Goal: Task Accomplishment & Management: Manage account settings

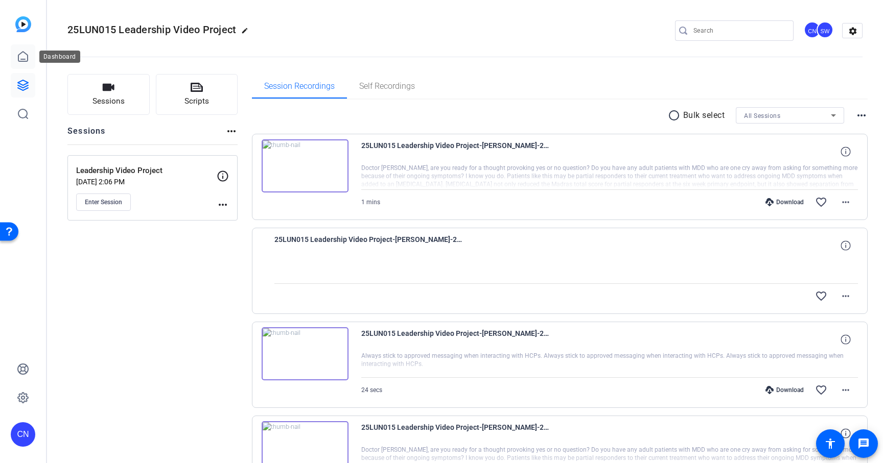
click at [25, 58] on icon at bounding box center [23, 57] width 12 height 12
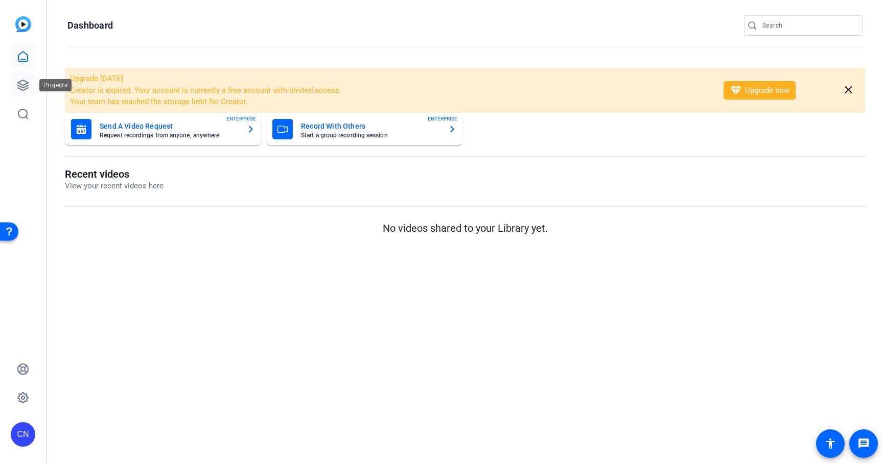
click at [23, 81] on icon at bounding box center [23, 85] width 10 height 10
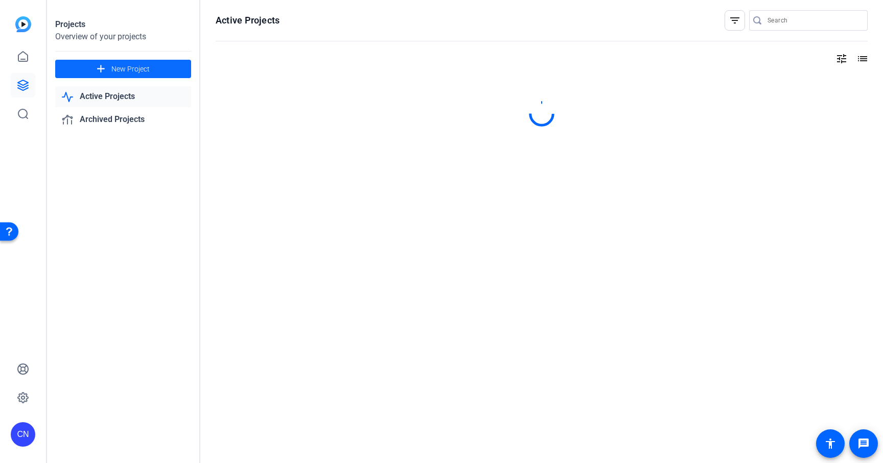
click at [149, 66] on span "New Project" at bounding box center [130, 69] width 38 height 11
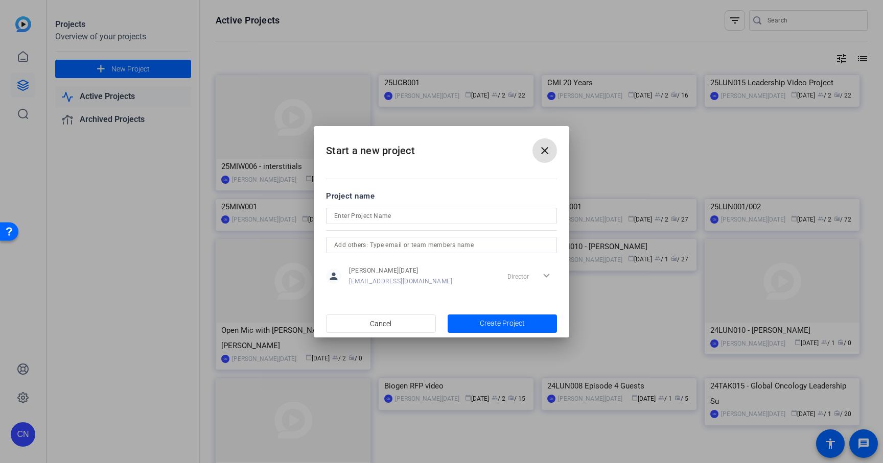
click at [409, 212] on input at bounding box center [441, 216] width 215 height 12
drag, startPoint x: 398, startPoint y: 215, endPoint x: 299, endPoint y: 217, distance: 99.1
click at [299, 217] on div "Start a new project close Project name person Cameron Noel cnoel@thecmiagency.c…" at bounding box center [441, 231] width 883 height 463
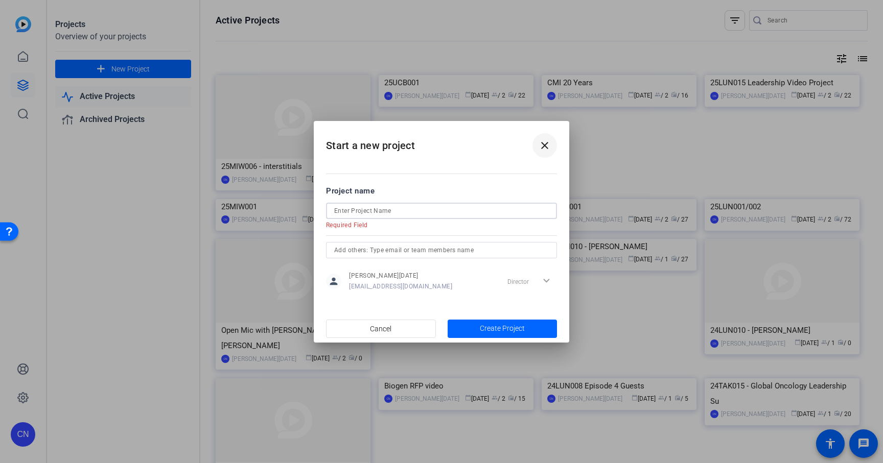
click at [539, 149] on mat-icon "close" at bounding box center [544, 145] width 12 height 12
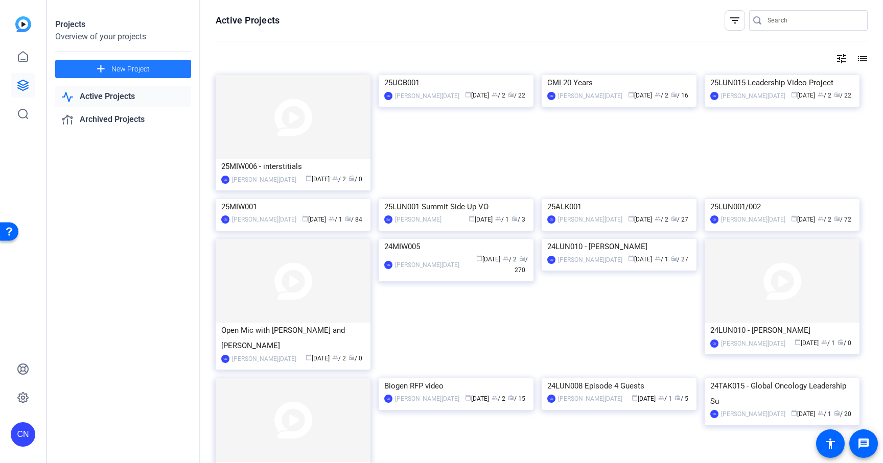
click at [138, 66] on span "New Project" at bounding box center [130, 69] width 38 height 11
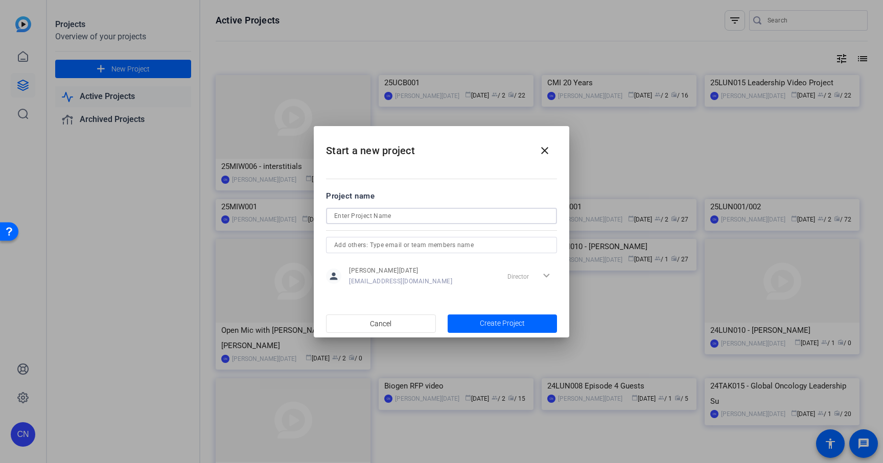
click at [340, 210] on input at bounding box center [441, 216] width 215 height 12
type input "25LUN019"
click at [498, 324] on span "Create Project" at bounding box center [502, 323] width 45 height 11
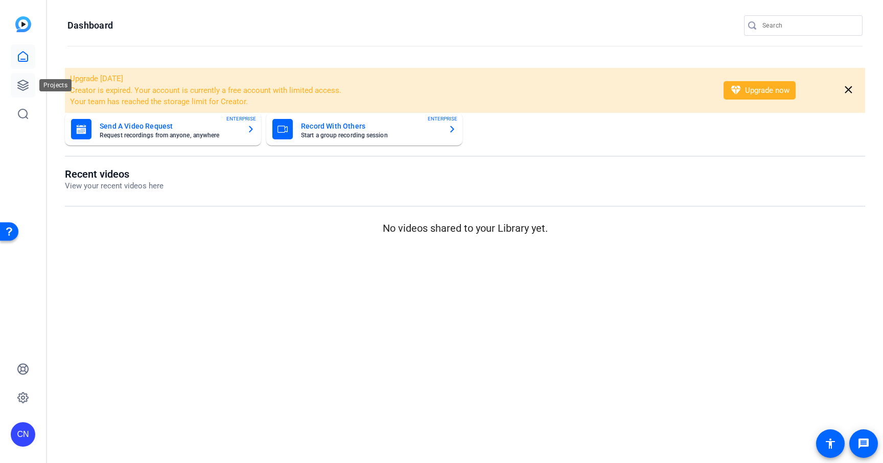
click at [22, 88] on icon at bounding box center [23, 85] width 10 height 10
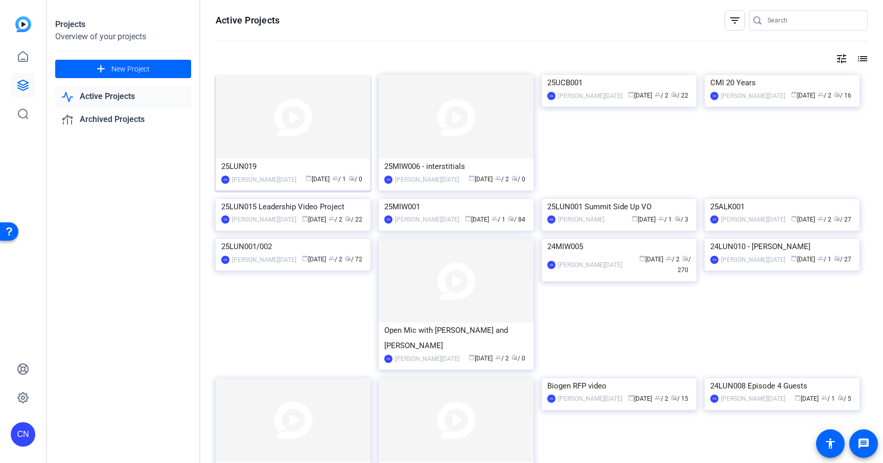
click at [312, 163] on div "25LUN019" at bounding box center [293, 166] width 144 height 15
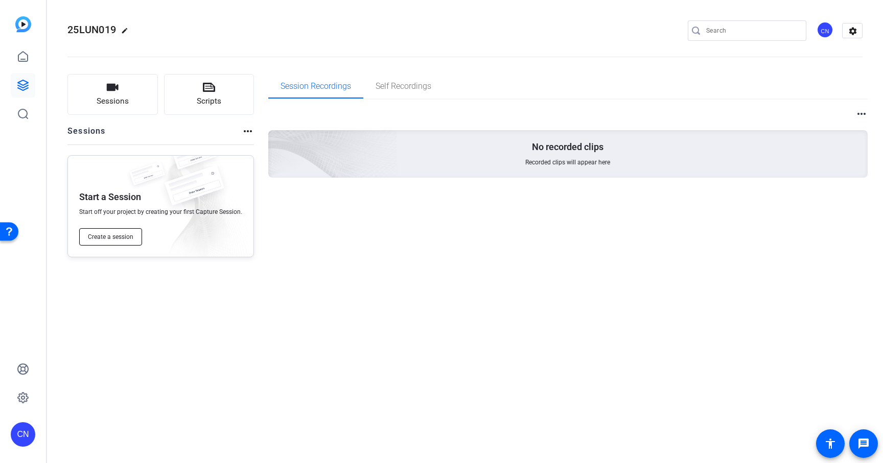
click at [110, 241] on span "Create a session" at bounding box center [110, 237] width 45 height 8
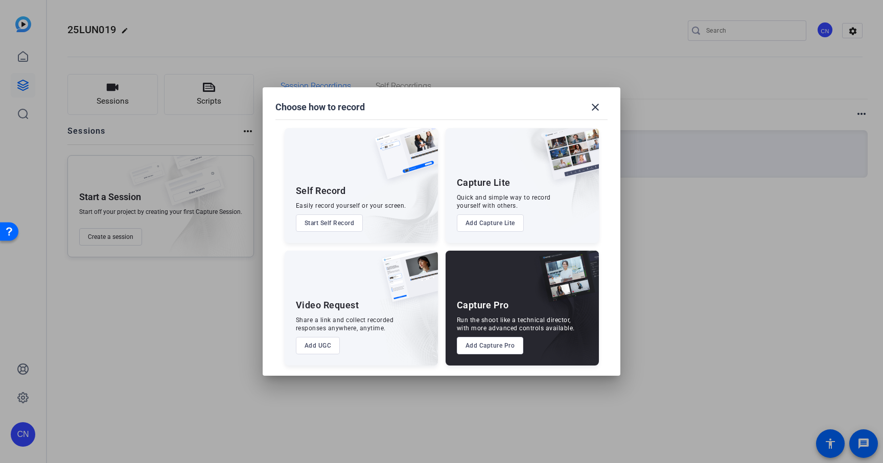
click at [495, 348] on button "Add Capture Pro" at bounding box center [490, 345] width 67 height 17
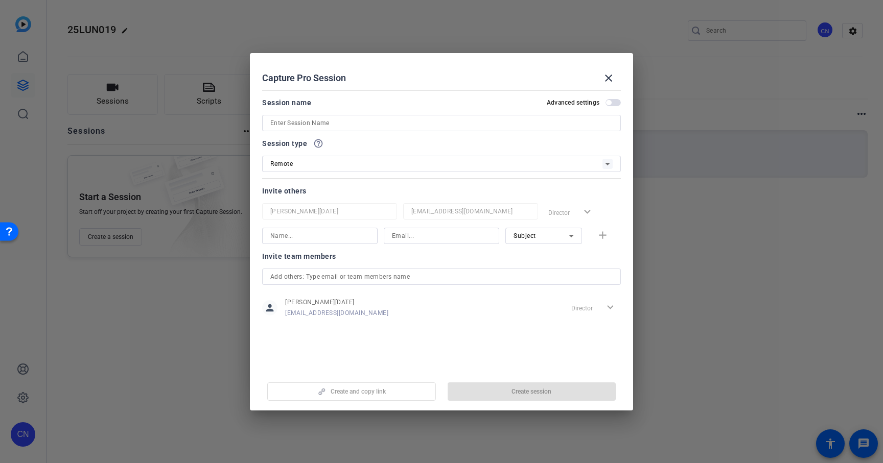
click at [315, 124] on input at bounding box center [441, 123] width 342 height 12
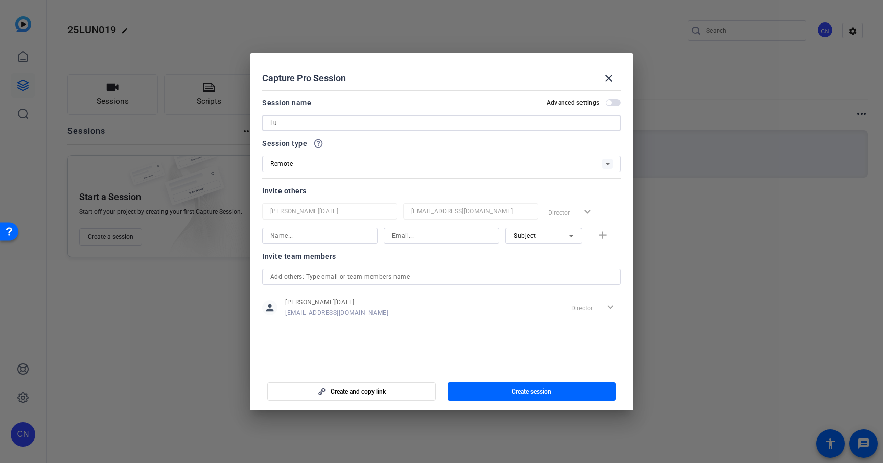
type input "L"
type input "25LUN019 - onsite record"
click at [312, 243] on mat-form-field at bounding box center [319, 236] width 115 height 16
click at [310, 240] on input at bounding box center [319, 236] width 99 height 12
type input "ste"
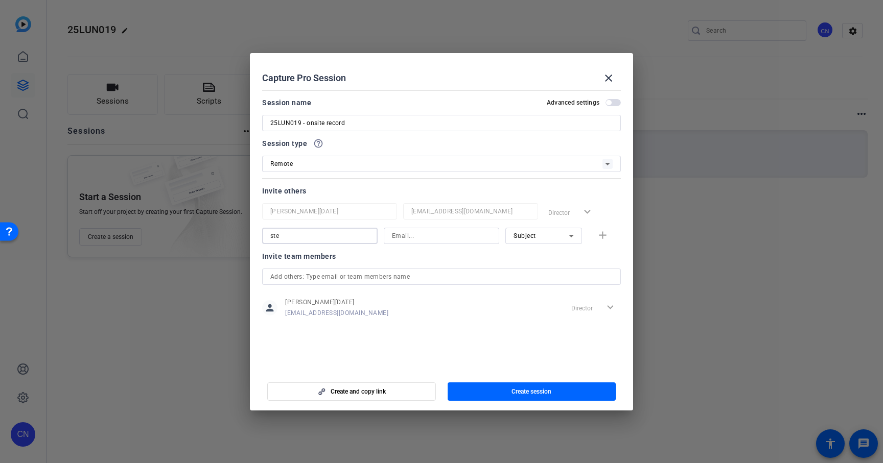
drag, startPoint x: 328, startPoint y: 239, endPoint x: 220, endPoint y: 238, distance: 108.8
click at [220, 238] on div "Choose how to record close Self Record Easily record yourself or your screen. S…" at bounding box center [441, 231] width 883 height 463
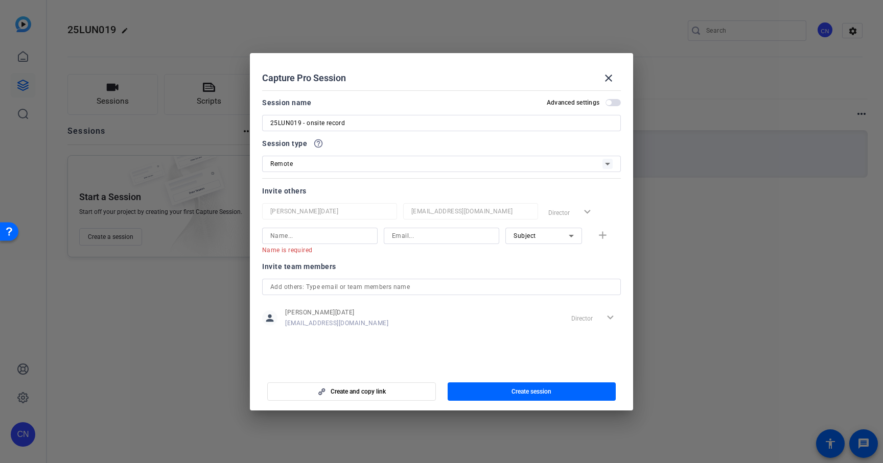
click at [423, 333] on mat-dialog-content "Session name Advanced settings 25LUN019 - onsite record Session type help_outli…" at bounding box center [441, 227] width 383 height 283
click at [319, 297] on div at bounding box center [441, 300] width 359 height 11
click at [302, 285] on input "text" at bounding box center [441, 287] width 342 height 12
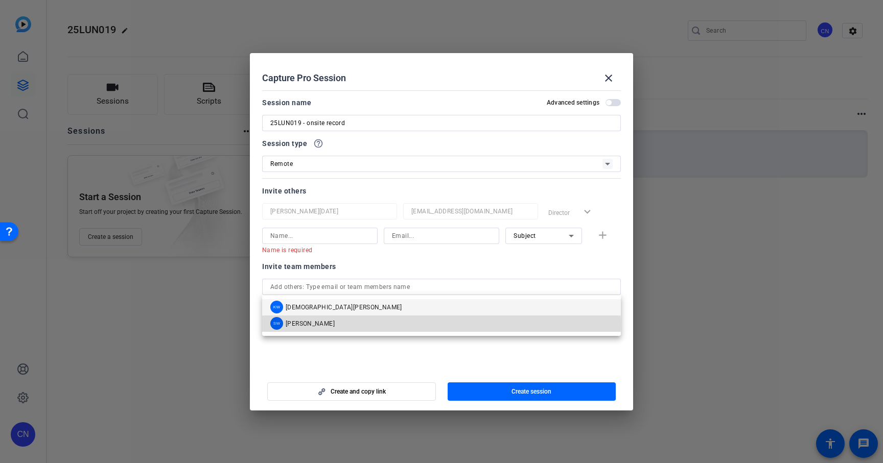
click at [312, 324] on span "Steve Welch" at bounding box center [310, 324] width 49 height 8
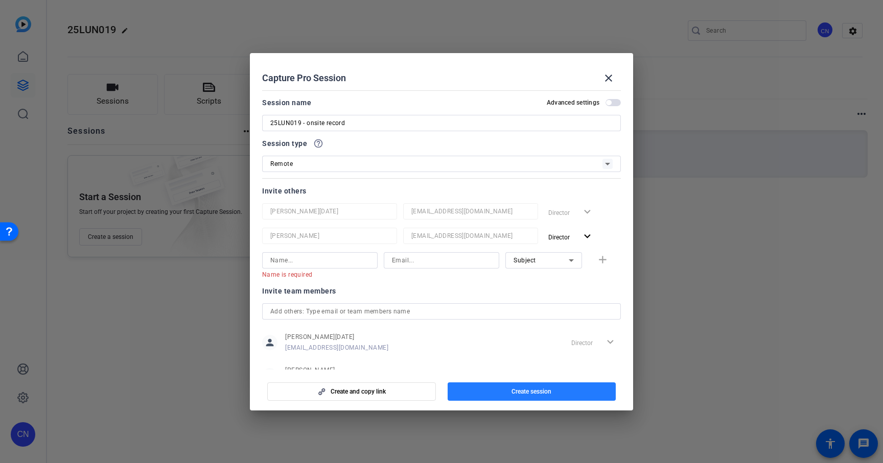
click at [516, 393] on span "Create session" at bounding box center [531, 392] width 40 height 8
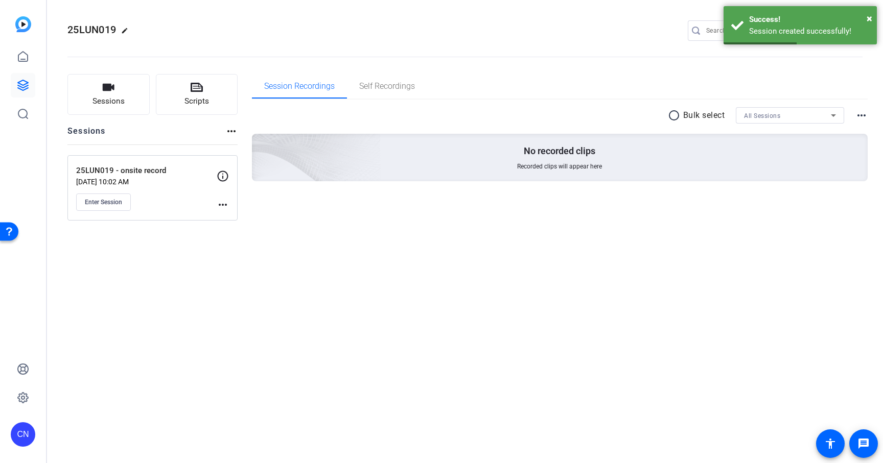
click at [222, 206] on mat-icon "more_horiz" at bounding box center [223, 205] width 12 height 12
click at [236, 216] on span "Edit Session" at bounding box center [248, 220] width 46 height 12
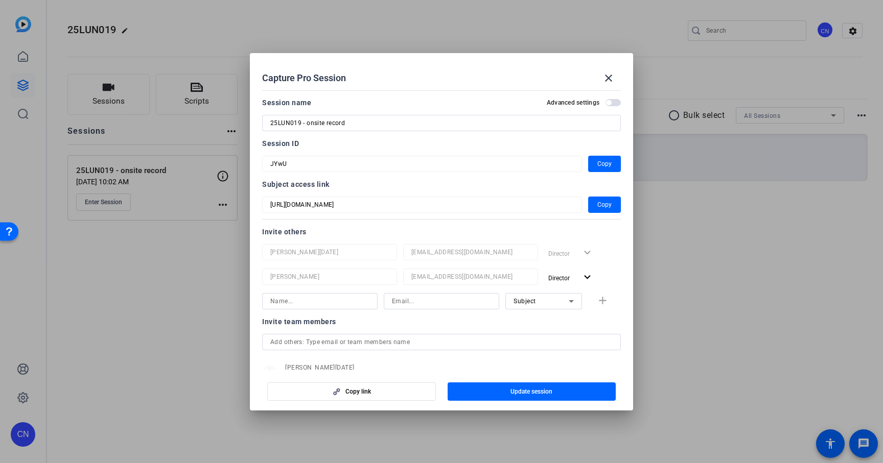
click at [222, 160] on div "Capture Pro Session close Session name Advanced settings 25LUN019 - onsite reco…" at bounding box center [441, 231] width 883 height 463
click at [240, 168] on div "Capture Pro Session close Session name Advanced settings 25LUN019 - onsite reco…" at bounding box center [441, 231] width 883 height 463
click at [555, 392] on span "button" at bounding box center [531, 392] width 169 height 25
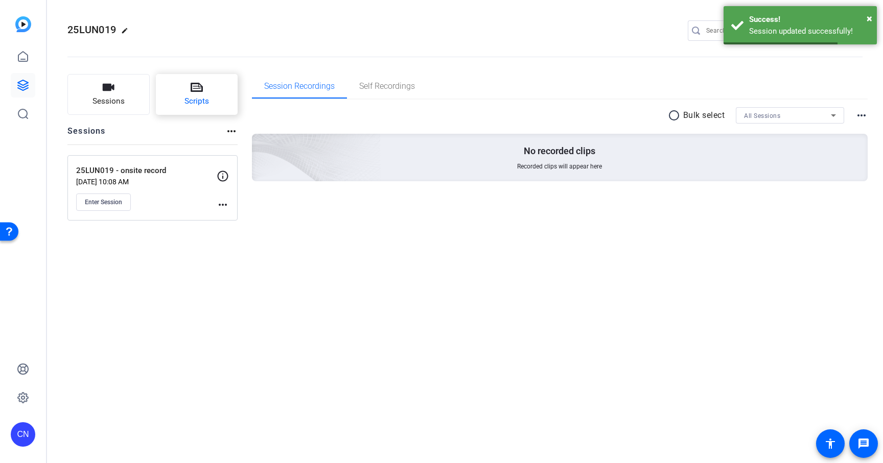
click at [174, 94] on button "Scripts" at bounding box center [197, 94] width 82 height 41
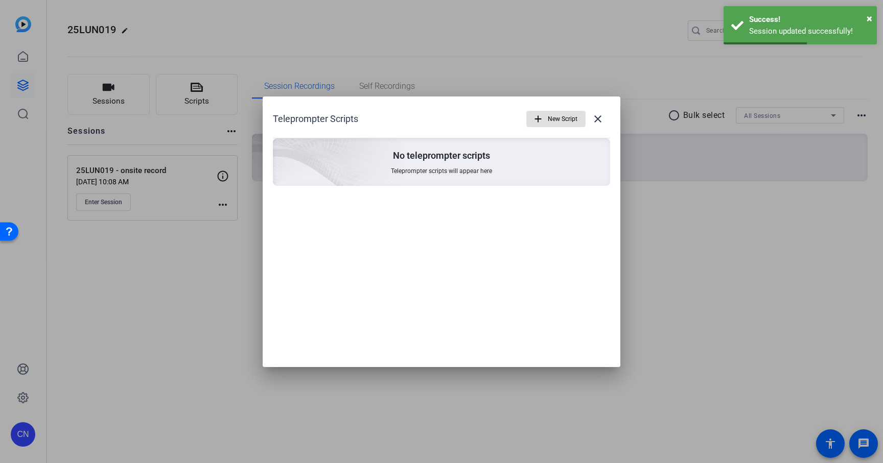
click at [544, 122] on span "button" at bounding box center [556, 119] width 58 height 25
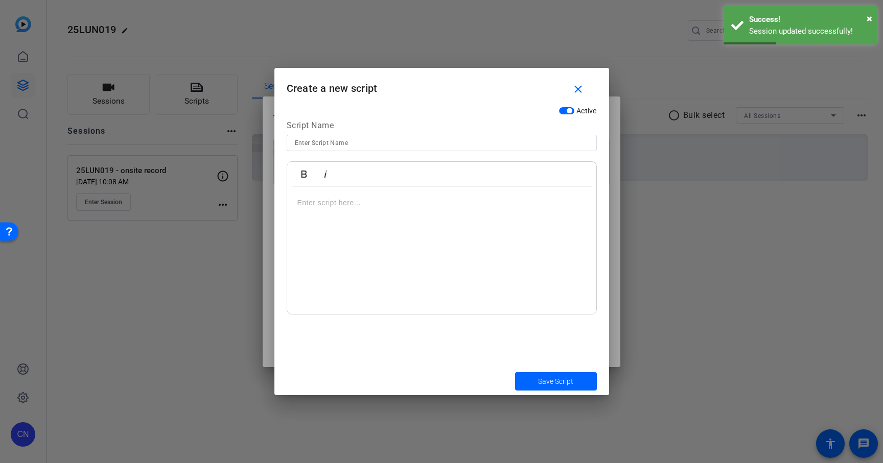
click at [340, 143] on input at bounding box center [442, 143] width 294 height 12
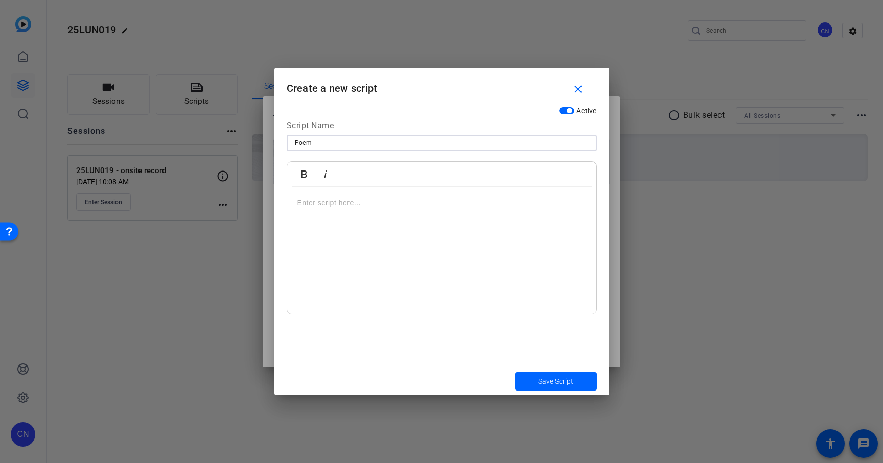
type input "Poem"
click at [324, 215] on div at bounding box center [441, 251] width 309 height 128
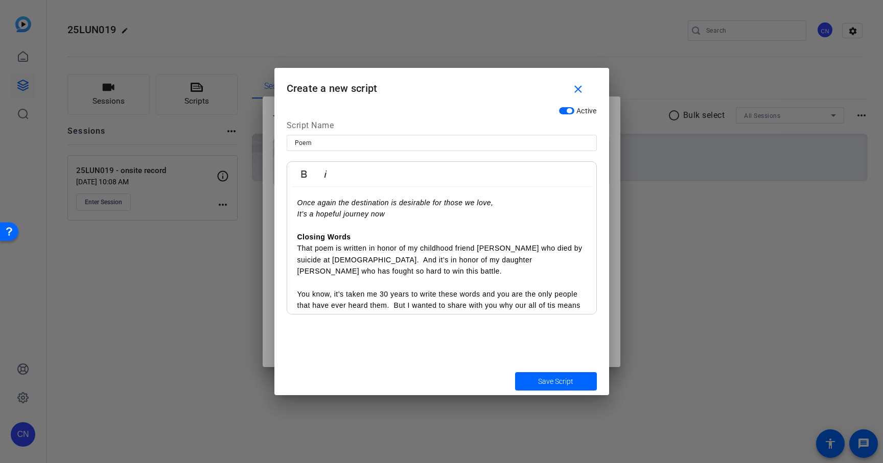
scroll to position [441, 0]
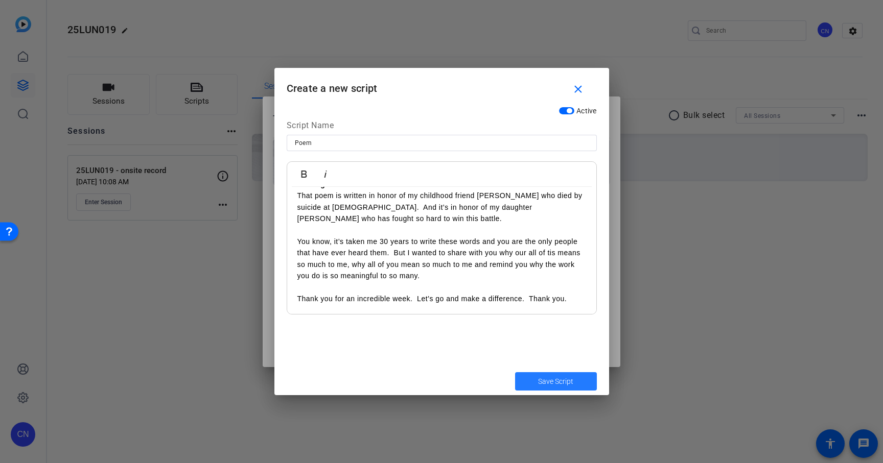
click at [576, 379] on span "submit" at bounding box center [556, 381] width 82 height 25
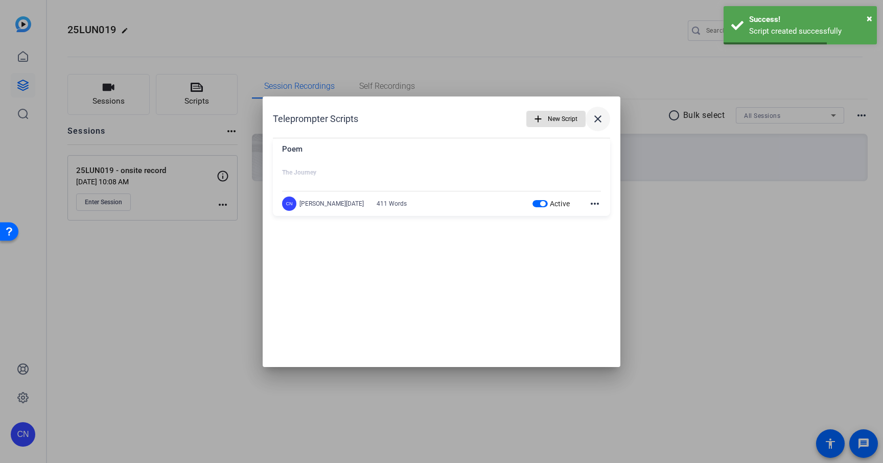
click at [602, 119] on mat-icon "close" at bounding box center [597, 119] width 12 height 12
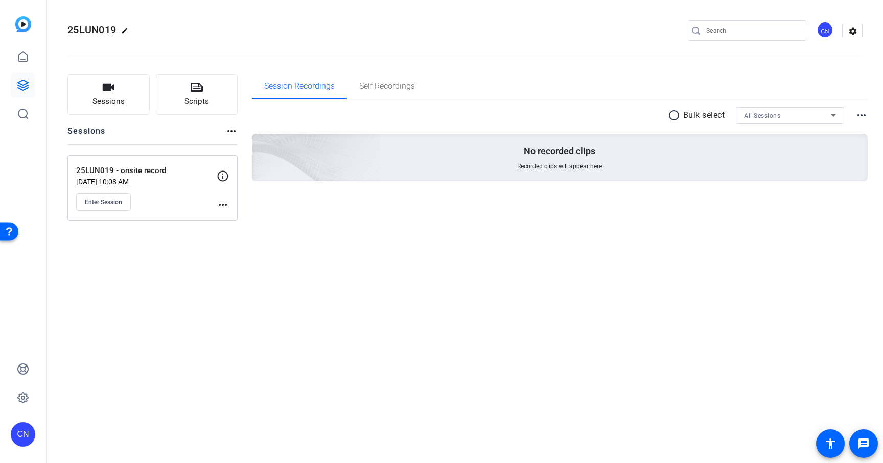
click at [226, 207] on mat-icon "more_horiz" at bounding box center [223, 205] width 12 height 12
click at [236, 217] on span "Edit Session" at bounding box center [248, 220] width 46 height 12
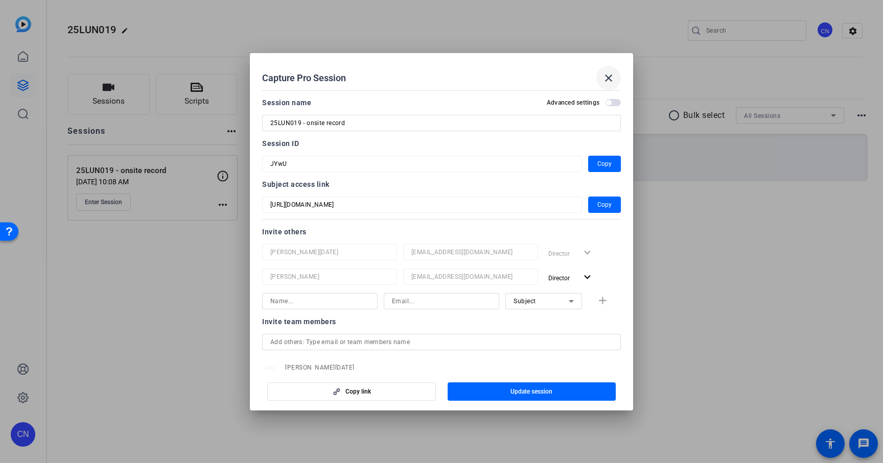
click at [610, 77] on mat-icon "close" at bounding box center [608, 78] width 12 height 12
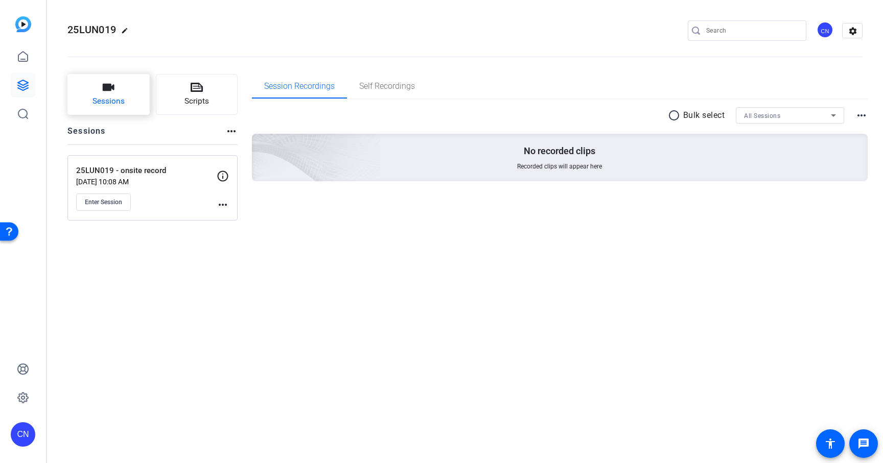
click at [104, 85] on icon "button" at bounding box center [109, 87] width 12 height 7
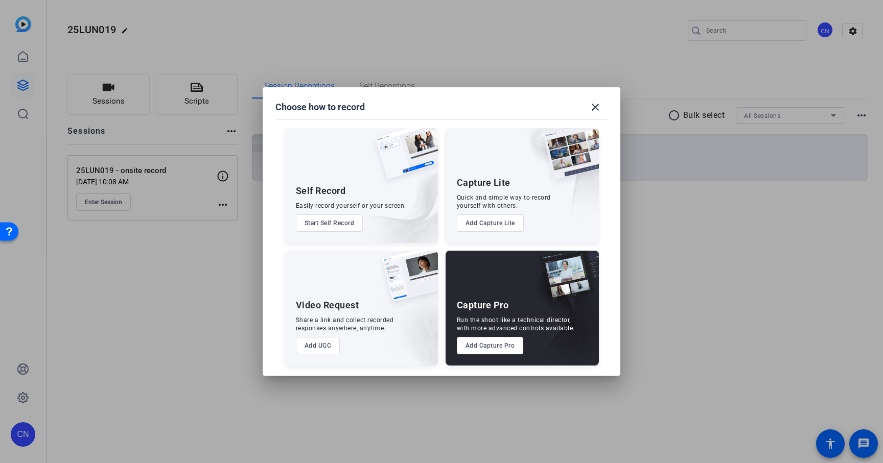
click at [330, 222] on button "Start Self Record" at bounding box center [329, 223] width 67 height 17
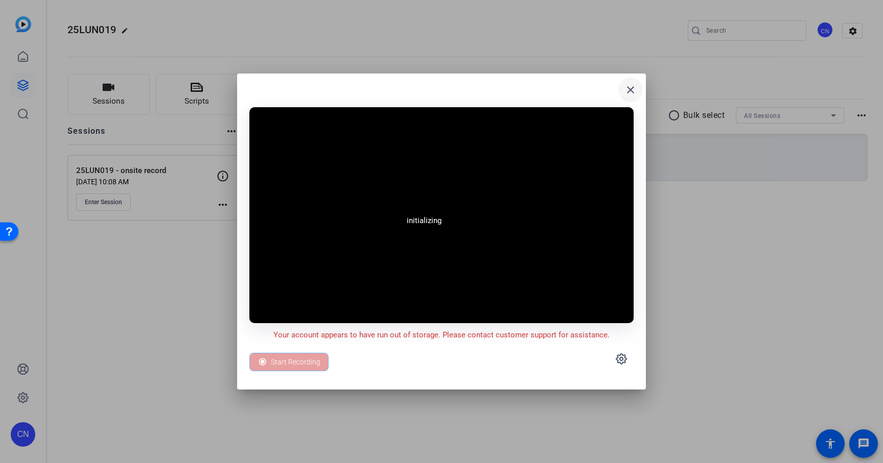
click at [624, 90] on mat-icon "close" at bounding box center [630, 90] width 12 height 12
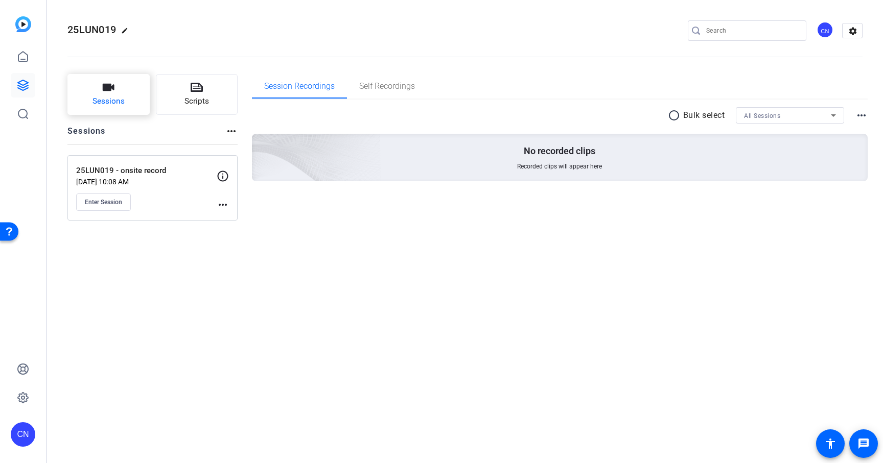
click at [83, 90] on button "Sessions" at bounding box center [108, 94] width 82 height 41
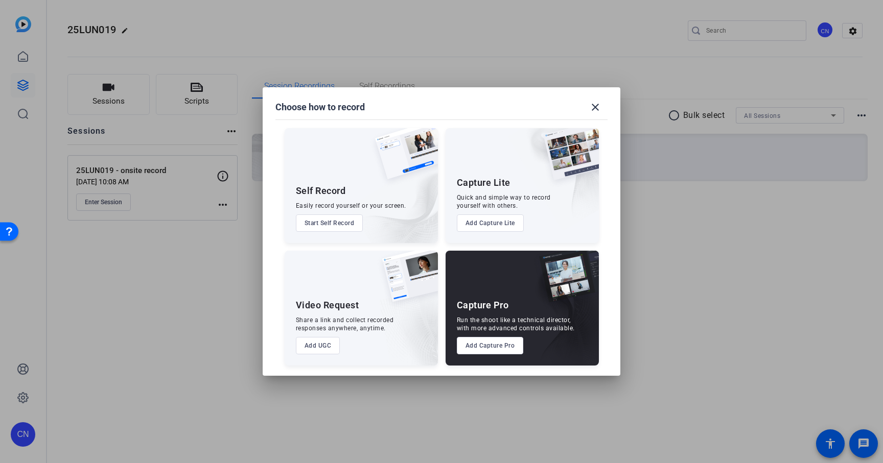
click at [324, 347] on button "Add UGC" at bounding box center [318, 345] width 44 height 17
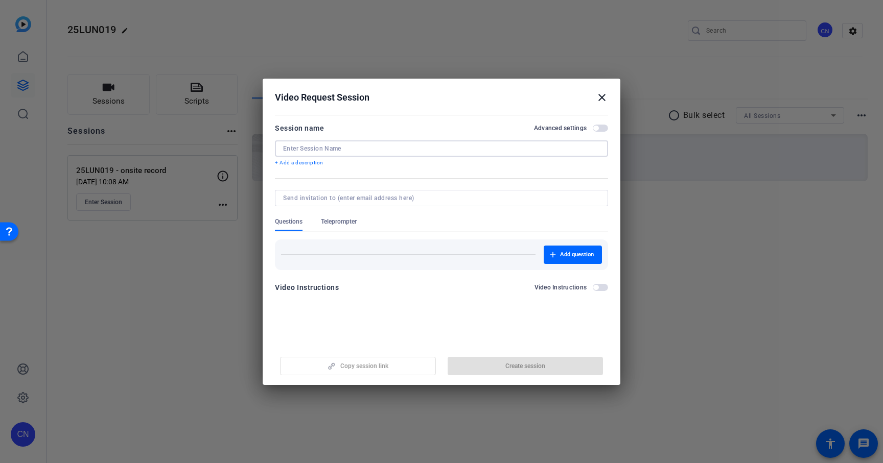
click at [334, 150] on input at bounding box center [441, 149] width 317 height 8
type input "2"
type input "Poem Read"
click at [333, 200] on input at bounding box center [439, 198] width 313 height 8
click at [318, 201] on input at bounding box center [439, 198] width 313 height 8
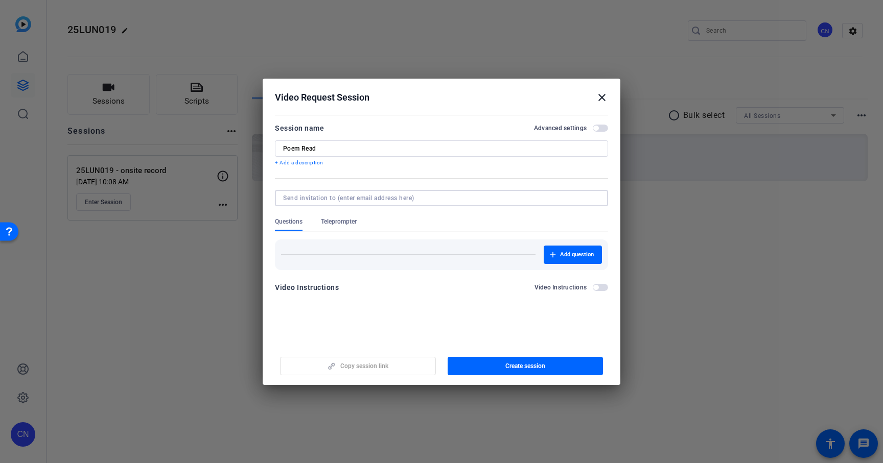
click at [312, 195] on input at bounding box center [439, 198] width 313 height 8
paste input "wran@lundbeck.com"
type input "wran@lundbeck.com"
click at [597, 286] on form "Session name Advanced settings Poem Read + Add a description Questions Teleprom…" at bounding box center [441, 211] width 333 height 178
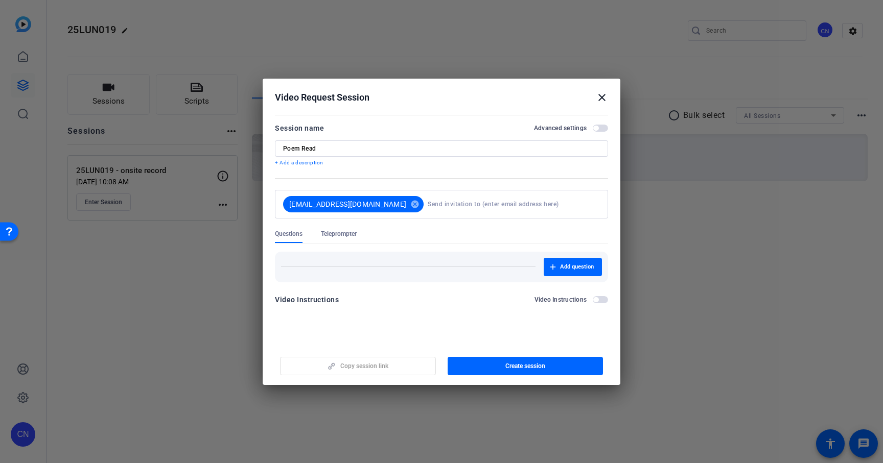
click at [597, 301] on span "button" at bounding box center [595, 299] width 5 height 5
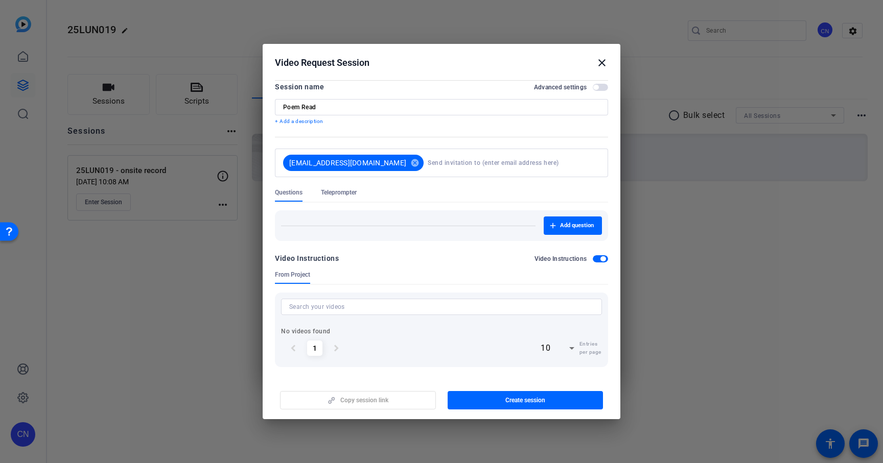
scroll to position [0, 0]
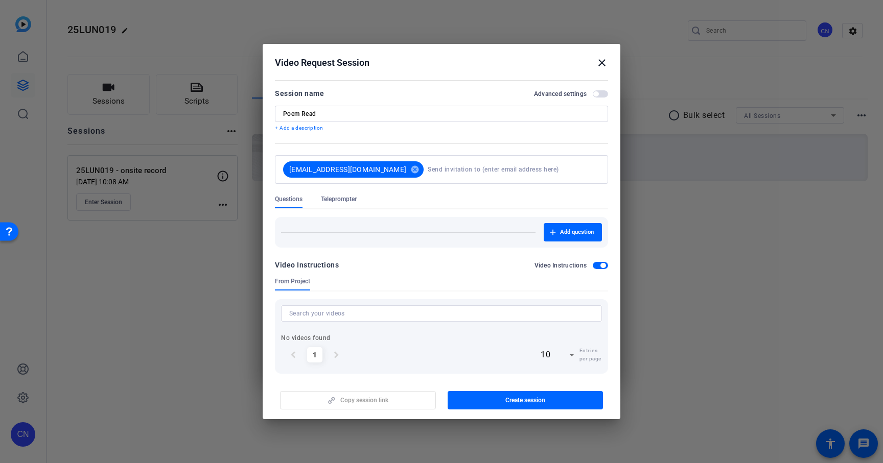
click at [606, 265] on span "button" at bounding box center [600, 265] width 15 height 7
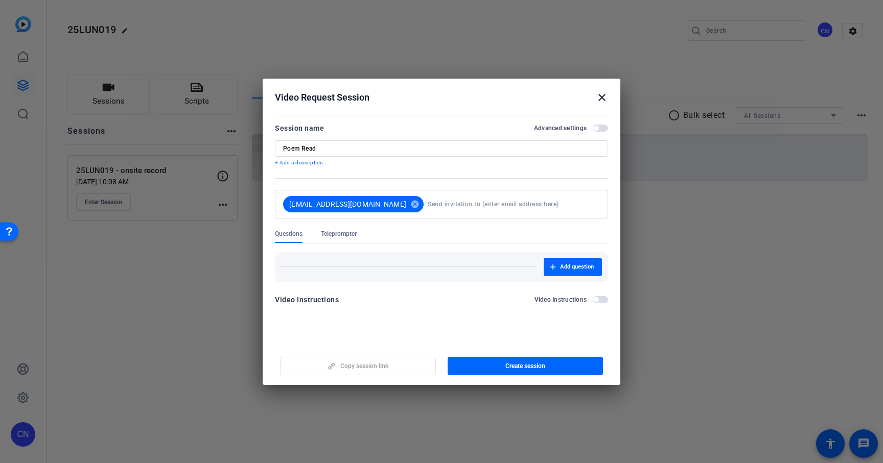
click at [347, 234] on span "Teleprompter" at bounding box center [339, 234] width 36 height 8
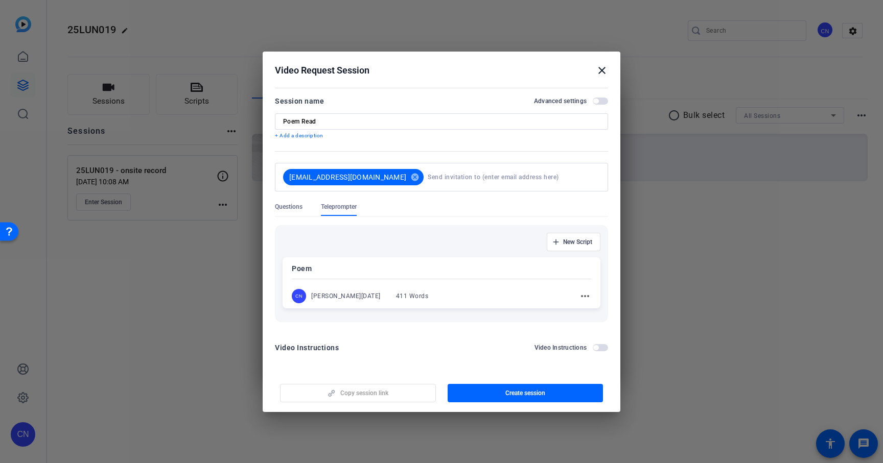
click at [283, 214] on span "Questions" at bounding box center [289, 209] width 28 height 13
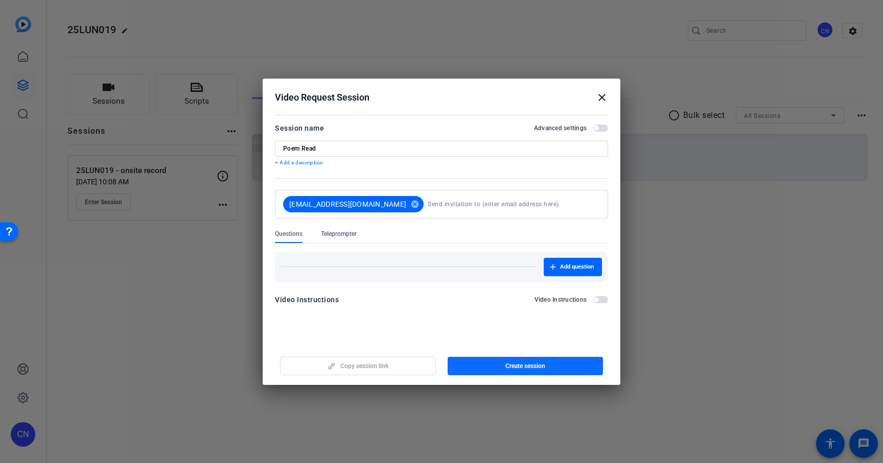
click at [518, 365] on span "Create session" at bounding box center [525, 366] width 40 height 8
click at [582, 364] on span "button" at bounding box center [525, 366] width 156 height 25
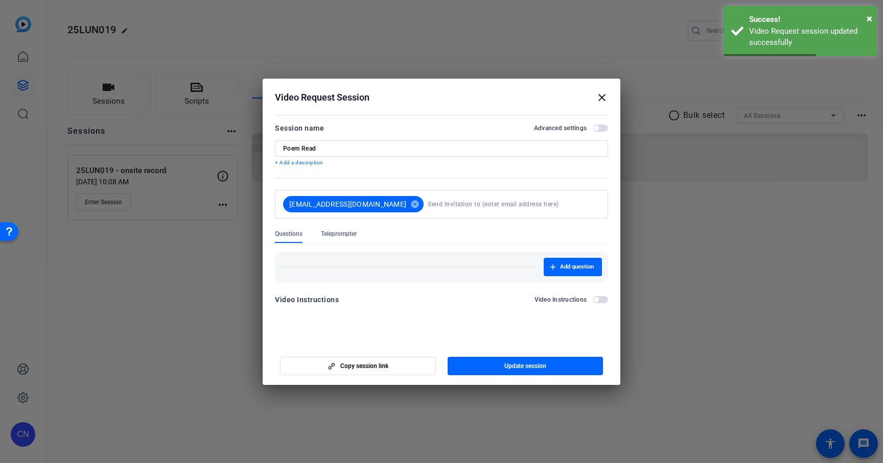
click at [605, 99] on mat-icon "close" at bounding box center [602, 97] width 12 height 12
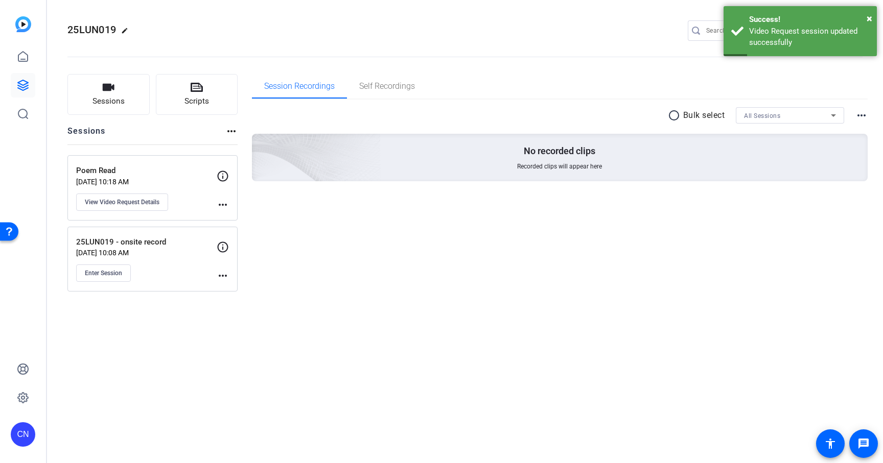
click at [152, 170] on p "Poem Read" at bounding box center [146, 171] width 140 height 12
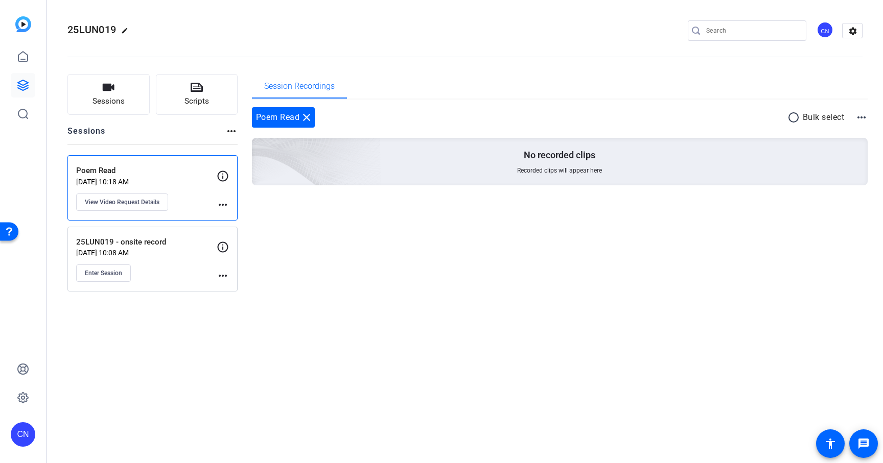
click at [226, 206] on mat-icon "more_horiz" at bounding box center [223, 205] width 12 height 12
click at [202, 189] on div at bounding box center [441, 231] width 883 height 463
click at [156, 202] on span "View Video Request Details" at bounding box center [122, 202] width 75 height 8
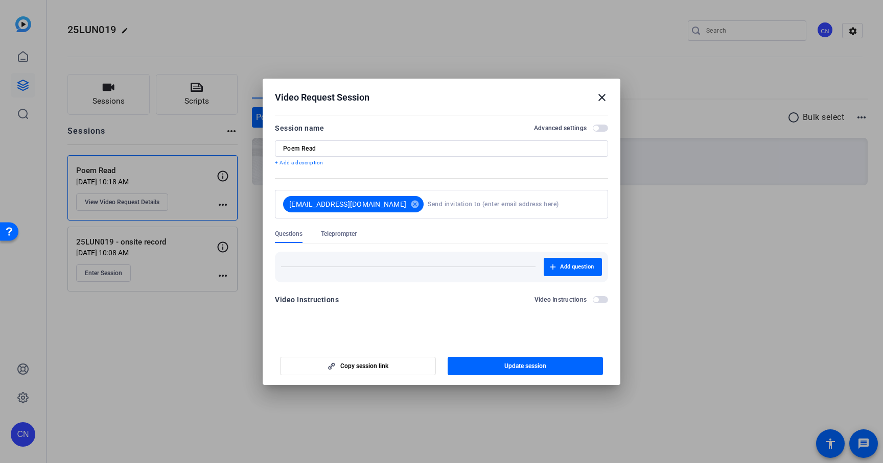
click at [605, 98] on mat-icon "close" at bounding box center [602, 97] width 12 height 12
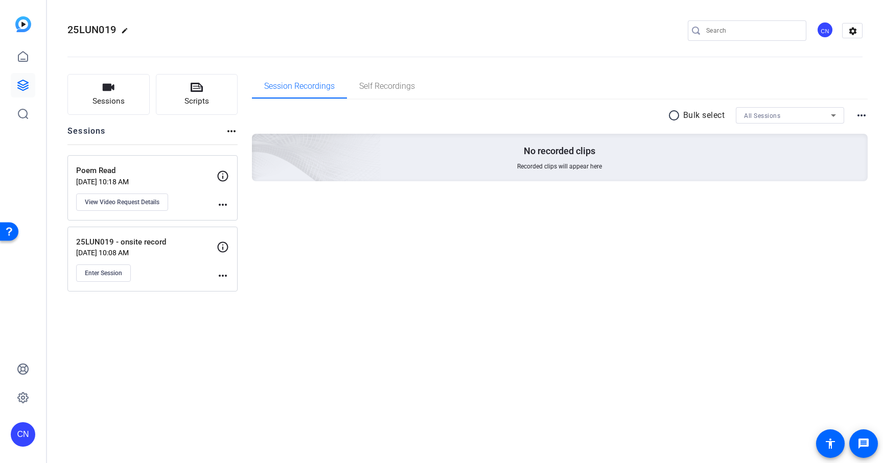
click at [181, 151] on div "Sessions Scripts Sessions more_horiz Poem Read Oct 13, 2025 @ 10:18 AM View Vid…" at bounding box center [152, 183] width 170 height 218
click at [178, 154] on div "Sessions Scripts Sessions more_horiz Poem Read Oct 13, 2025 @ 10:18 AM View Vid…" at bounding box center [152, 183] width 170 height 218
click at [176, 156] on div "Poem Read Oct 13, 2025 @ 10:18 AM View Video Request Details more_horiz" at bounding box center [152, 187] width 170 height 65
click at [129, 176] on p "Poem Read" at bounding box center [146, 171] width 140 height 12
click at [387, 83] on span "Self Recordings" at bounding box center [387, 86] width 56 height 8
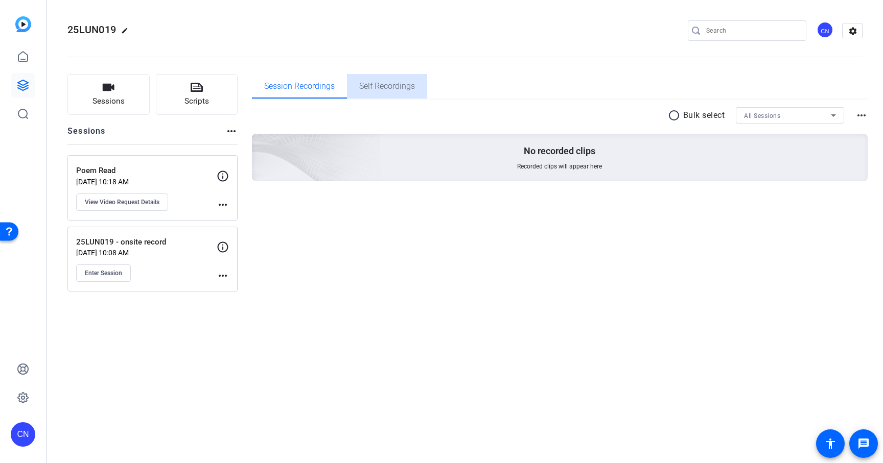
click at [379, 87] on span "Self Recordings" at bounding box center [387, 86] width 56 height 8
click at [227, 204] on mat-icon "more_horiz" at bounding box center [223, 205] width 12 height 12
click at [220, 206] on div at bounding box center [441, 231] width 883 height 463
click at [152, 207] on button "View Video Request Details" at bounding box center [122, 202] width 92 height 17
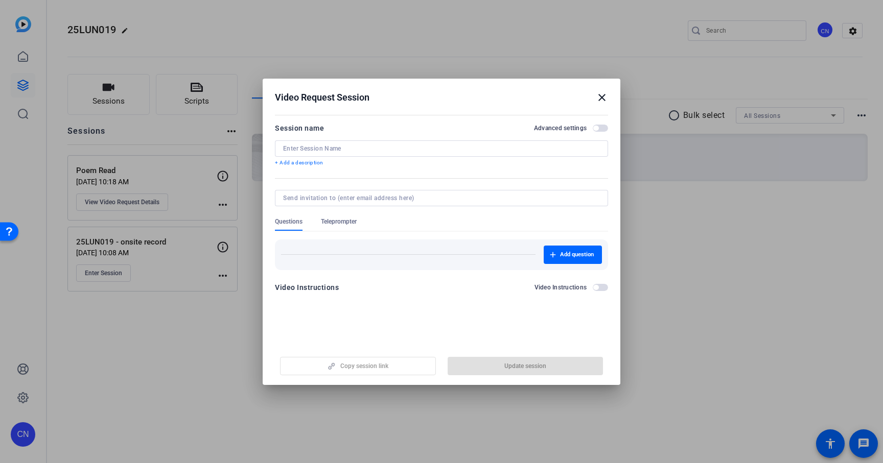
type input "Poem Read"
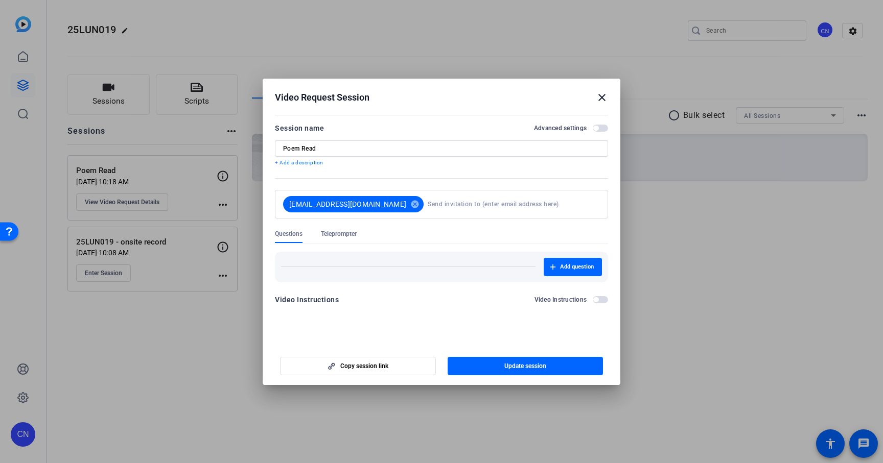
click at [600, 128] on span "button" at bounding box center [600, 128] width 15 height 7
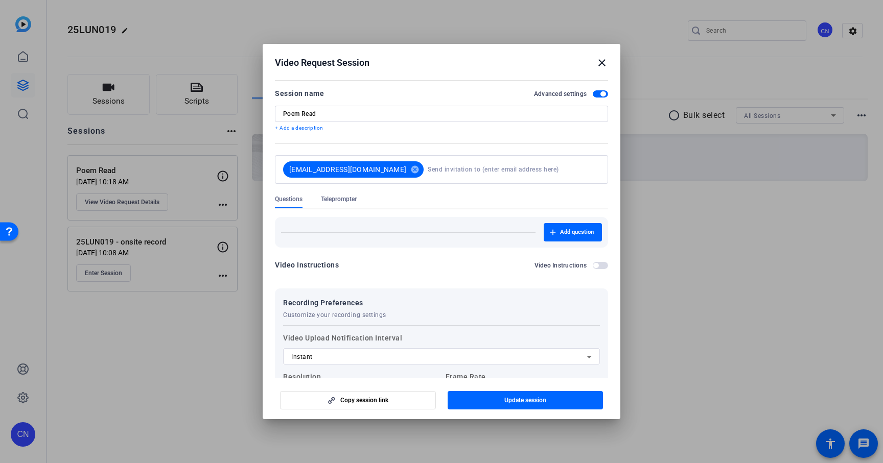
click at [601, 63] on mat-icon "close" at bounding box center [602, 63] width 12 height 12
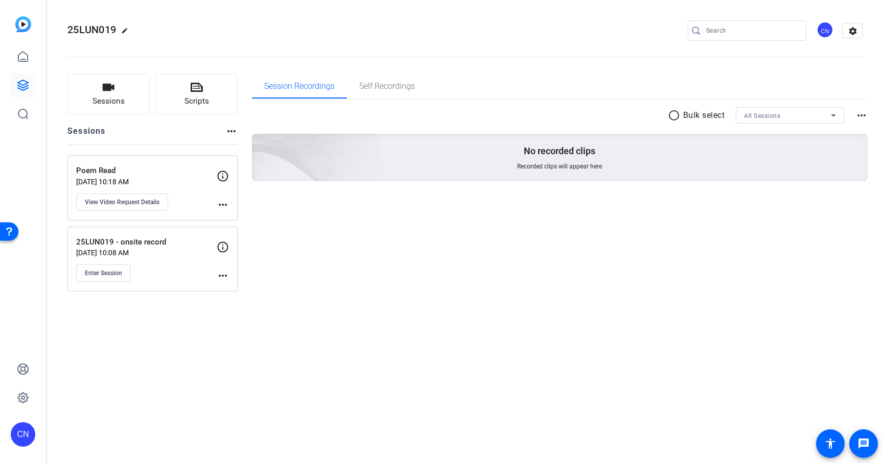
click at [224, 208] on mat-icon "more_horiz" at bounding box center [223, 205] width 12 height 12
click at [169, 191] on div at bounding box center [441, 231] width 883 height 463
click at [31, 54] on link at bounding box center [23, 56] width 25 height 25
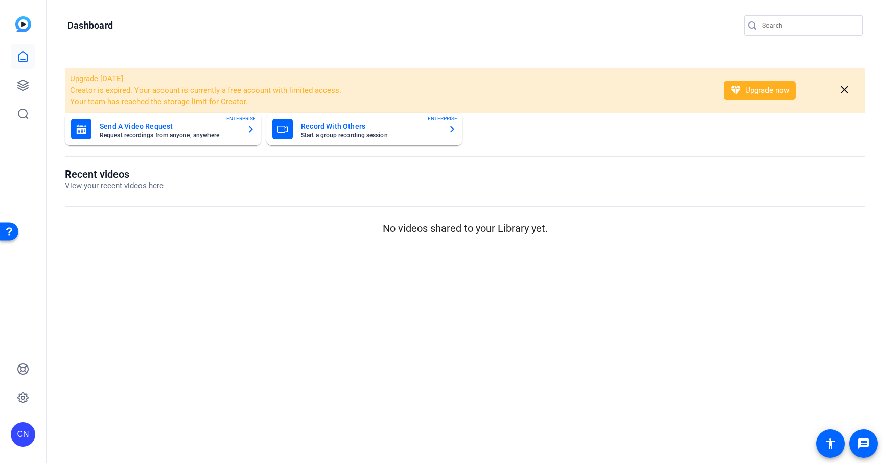
click at [300, 255] on mat-sidenav-content "Dashboard Upgrade today Creator is expired. Your account is currently a free ac…" at bounding box center [465, 231] width 836 height 463
click at [18, 87] on icon at bounding box center [23, 85] width 12 height 12
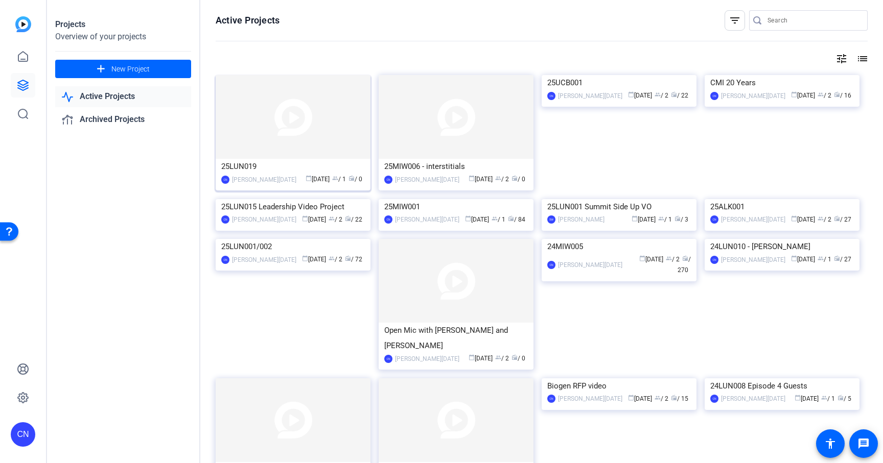
click at [296, 131] on img at bounding box center [293, 117] width 155 height 84
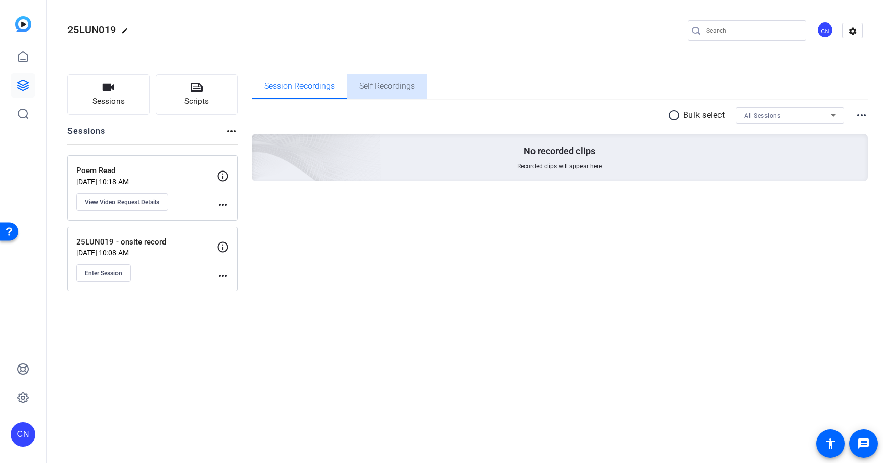
click at [380, 84] on span "Self Recordings" at bounding box center [387, 86] width 56 height 8
drag, startPoint x: 371, startPoint y: 77, endPoint x: 358, endPoint y: 99, distance: 25.5
click at [371, 77] on span "Self Recordings" at bounding box center [387, 86] width 56 height 25
click at [388, 89] on span "Self Recordings" at bounding box center [387, 86] width 56 height 8
click at [162, 164] on div "Poem Read [DATE] 10:18 AM View Video Request Details more_horiz" at bounding box center [152, 187] width 170 height 65
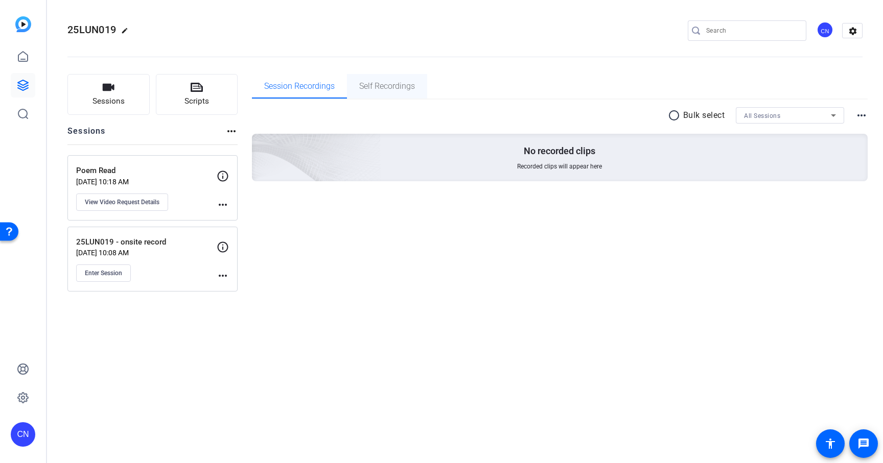
click at [390, 87] on span "Self Recordings" at bounding box center [387, 86] width 56 height 8
click at [386, 90] on span "Self Recordings" at bounding box center [387, 86] width 56 height 8
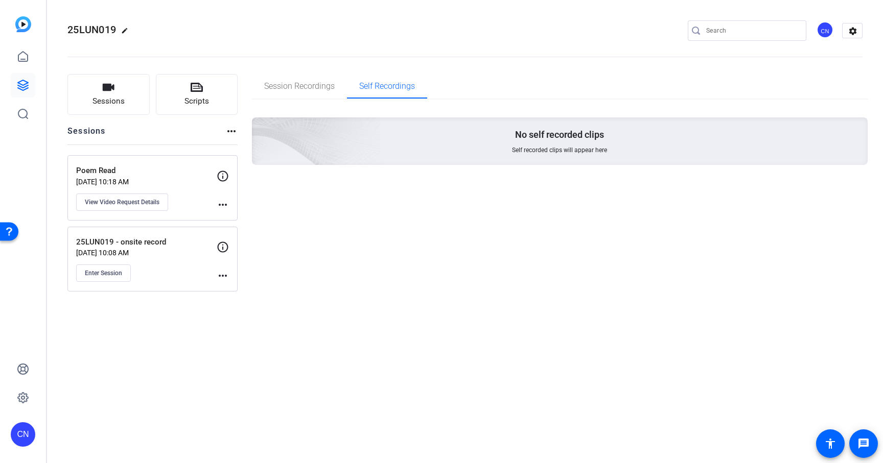
drag, startPoint x: 382, startPoint y: 295, endPoint x: 359, endPoint y: 271, distance: 33.6
click at [382, 295] on div "Sessions Scripts Sessions more_horiz Poem Read Oct 13, 2025 @ 10:18 AM View Vid…" at bounding box center [465, 182] width 836 height 243
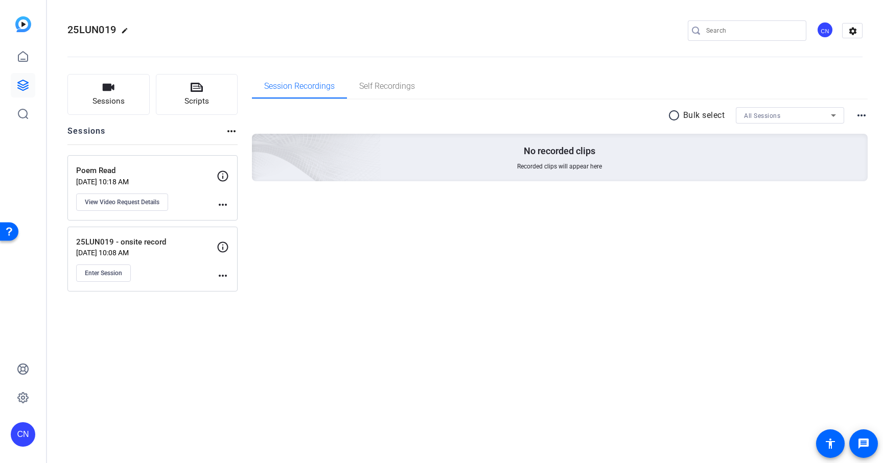
click at [349, 240] on div "Session Recordings Self Recordings radio_button_unchecked Bulk select All Sessi…" at bounding box center [560, 183] width 616 height 218
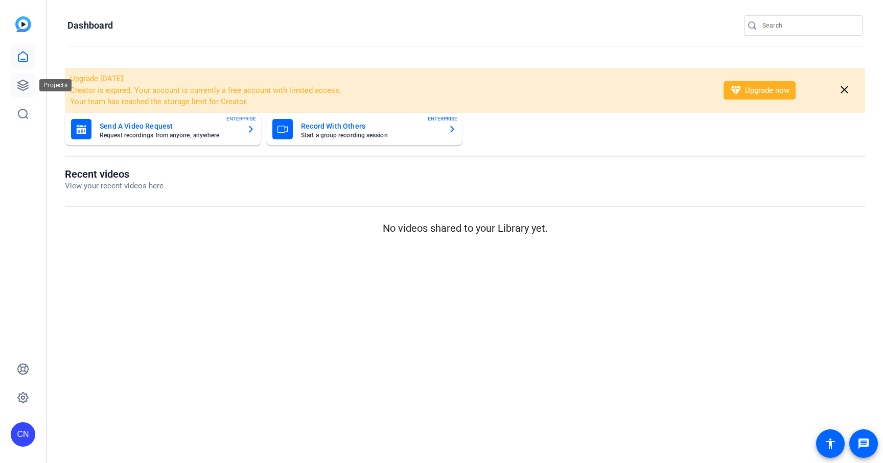
click at [28, 92] on link at bounding box center [23, 85] width 25 height 25
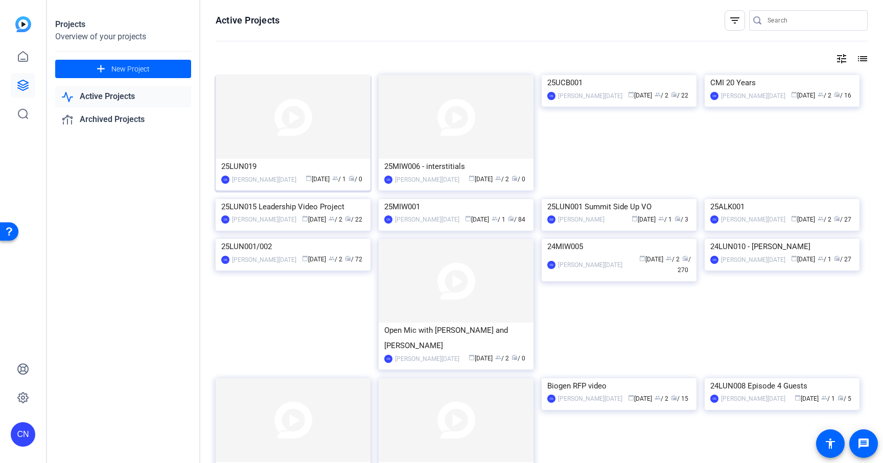
click at [303, 151] on img at bounding box center [293, 117] width 155 height 84
